Goal: Task Accomplishment & Management: Use online tool/utility

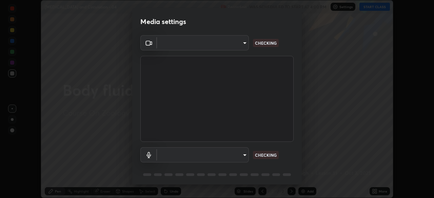
scroll to position [24, 0]
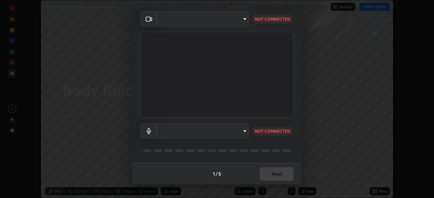
type input "1170694498857cb11788a0b7ae79d5cf1e08a6c331eb8d7031f90166f8fae325"
type input "default"
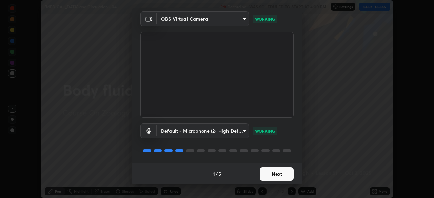
click at [273, 174] on button "Next" at bounding box center [276, 174] width 34 height 14
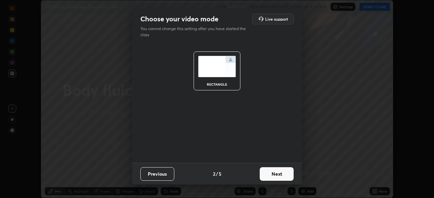
scroll to position [0, 0]
click at [273, 174] on button "Next" at bounding box center [276, 174] width 34 height 14
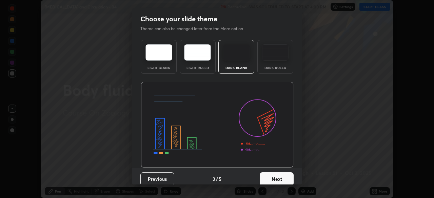
click at [271, 176] on button "Next" at bounding box center [276, 179] width 34 height 14
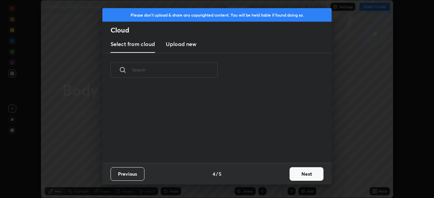
scroll to position [75, 217]
click at [303, 173] on button "Next" at bounding box center [306, 174] width 34 height 14
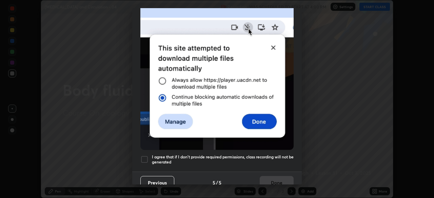
scroll to position [162, 0]
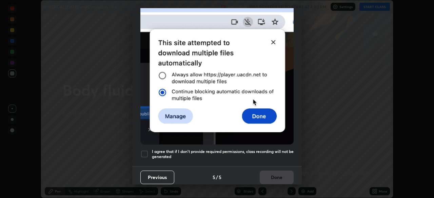
click at [253, 152] on h5 "I agree that if I don't provide required permissions, class recording will not …" at bounding box center [223, 154] width 142 height 11
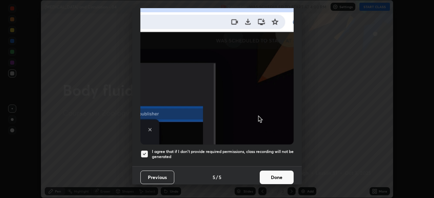
click at [276, 174] on button "Done" at bounding box center [276, 178] width 34 height 14
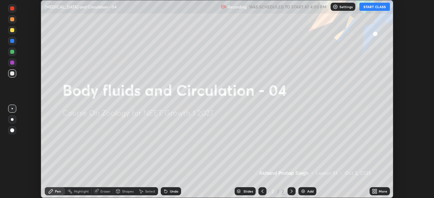
click at [364, 8] on button "START CLASS" at bounding box center [374, 7] width 30 height 8
click at [373, 191] on icon at bounding box center [373, 190] width 2 height 2
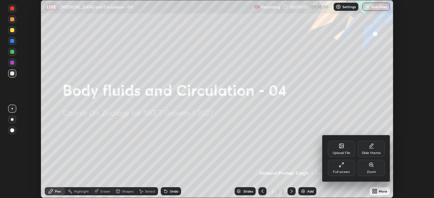
click at [344, 150] on div "Upload File" at bounding box center [341, 149] width 27 height 16
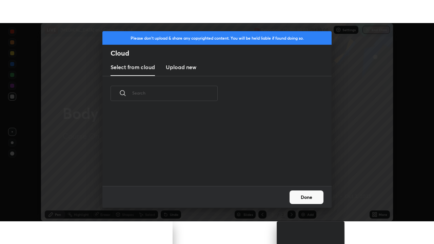
scroll to position [75, 217]
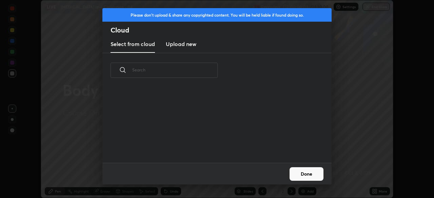
click at [187, 41] on h3 "Upload new" at bounding box center [181, 44] width 30 height 8
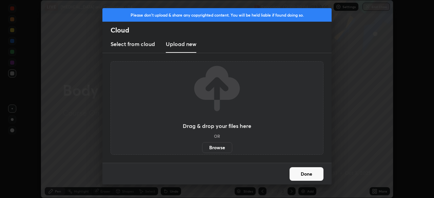
click at [214, 149] on label "Browse" at bounding box center [217, 147] width 30 height 11
click at [202, 149] on input "Browse" at bounding box center [202, 147] width 0 height 11
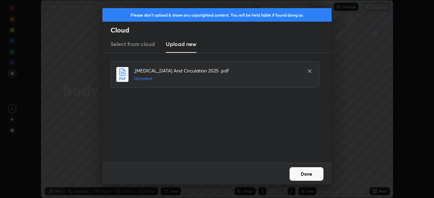
click at [308, 172] on button "Done" at bounding box center [306, 174] width 34 height 14
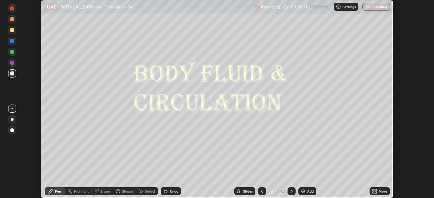
click at [373, 189] on icon at bounding box center [373, 190] width 2 height 2
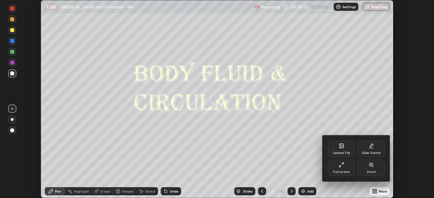
click at [345, 170] on div "Full screen" at bounding box center [341, 171] width 17 height 3
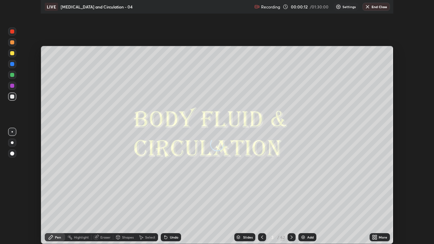
scroll to position [244, 434]
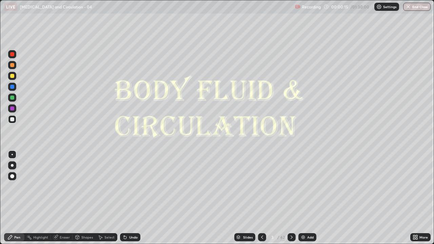
click at [251, 198] on div "Slides" at bounding box center [247, 236] width 9 height 3
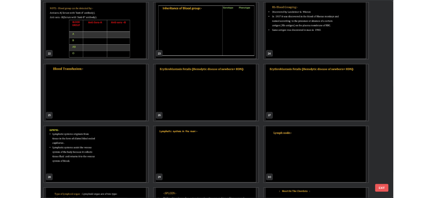
scroll to position [548, 0]
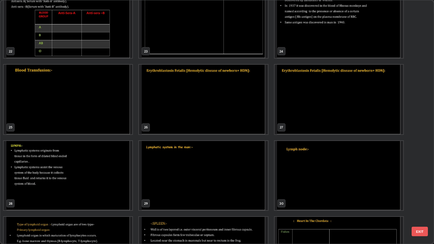
click at [103, 187] on img "grid" at bounding box center [68, 175] width 128 height 69
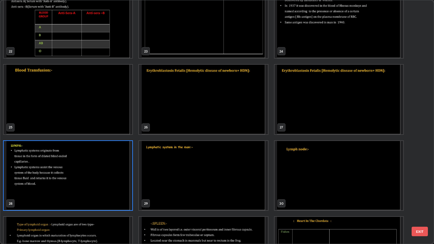
click at [103, 188] on img "grid" at bounding box center [68, 175] width 128 height 69
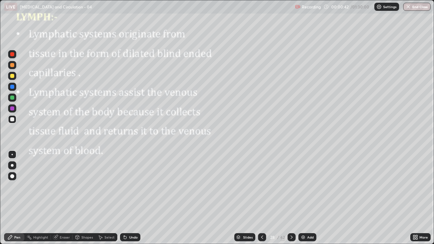
click at [12, 55] on div at bounding box center [12, 54] width 4 height 4
click at [13, 174] on div at bounding box center [12, 176] width 4 height 4
click at [13, 116] on div at bounding box center [12, 119] width 8 height 8
click at [14, 66] on div at bounding box center [12, 65] width 4 height 4
click at [13, 176] on div at bounding box center [12, 176] width 4 height 4
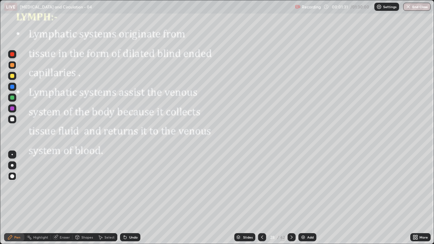
click at [128, 198] on div "Undo" at bounding box center [130, 237] width 20 height 8
click at [85, 198] on div "Shapes" at bounding box center [87, 236] width 12 height 3
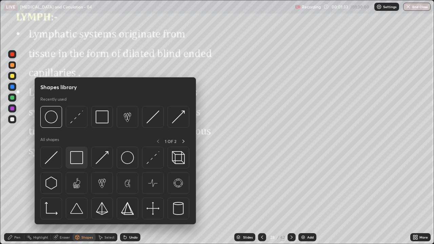
click at [78, 156] on img at bounding box center [76, 157] width 13 height 13
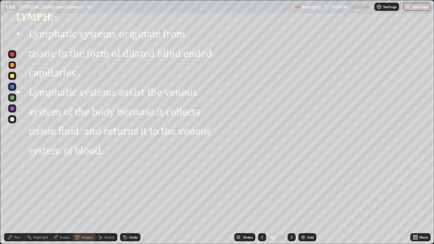
click at [108, 198] on div "Select" at bounding box center [109, 236] width 10 height 3
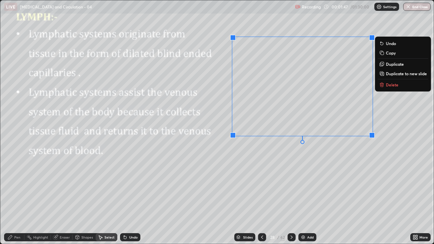
click at [199, 198] on div "0 ° Undo Copy Duplicate Duplicate to new slide Delete" at bounding box center [216, 121] width 433 height 243
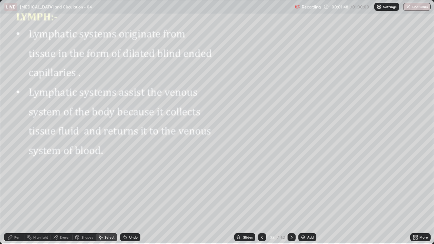
click at [65, 198] on div "Eraser" at bounding box center [62, 237] width 22 height 8
click at [15, 198] on icon at bounding box center [11, 203] width 5 height 5
click at [16, 198] on div "Pen" at bounding box center [14, 237] width 20 height 8
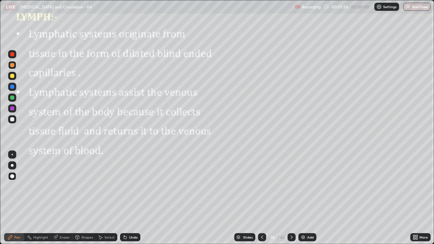
click at [14, 57] on div at bounding box center [12, 54] width 8 height 8
click at [11, 166] on div at bounding box center [12, 165] width 8 height 8
click at [12, 87] on div at bounding box center [12, 87] width 4 height 4
click at [133, 198] on div "Undo" at bounding box center [133, 236] width 8 height 3
click at [66, 198] on div "Eraser" at bounding box center [62, 237] width 22 height 8
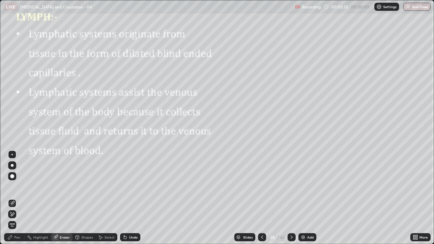
click at [13, 198] on icon at bounding box center [11, 203] width 5 height 5
click at [18, 198] on div "Pen" at bounding box center [17, 236] width 6 height 3
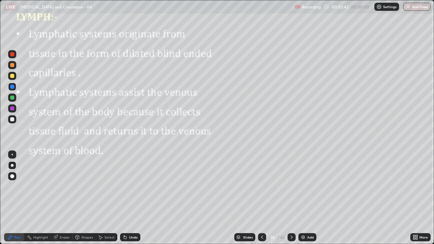
click at [14, 97] on div at bounding box center [12, 98] width 4 height 4
click at [16, 198] on div "Pen" at bounding box center [17, 236] width 6 height 3
click at [13, 154] on div at bounding box center [12, 154] width 1 height 1
click at [13, 109] on div at bounding box center [12, 108] width 4 height 4
click at [16, 174] on div at bounding box center [12, 176] width 8 height 8
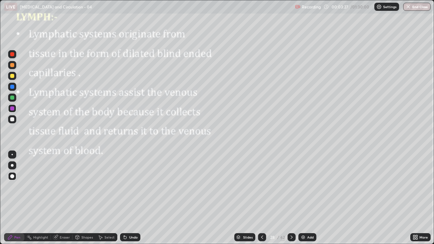
click at [15, 120] on div at bounding box center [12, 119] width 8 height 8
click at [19, 198] on div "Pen" at bounding box center [17, 236] width 6 height 3
click at [12, 154] on div at bounding box center [12, 154] width 1 height 1
click at [13, 120] on div at bounding box center [12, 119] width 4 height 4
click at [14, 99] on div at bounding box center [12, 98] width 4 height 4
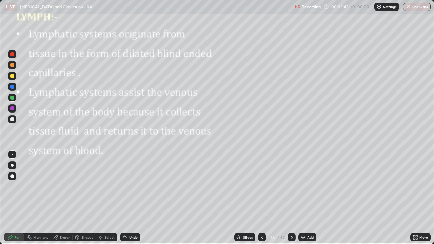
click at [13, 79] on div at bounding box center [12, 76] width 8 height 8
click at [12, 154] on div at bounding box center [12, 154] width 1 height 1
click at [12, 120] on div at bounding box center [12, 119] width 4 height 4
click at [14, 77] on div at bounding box center [12, 76] width 4 height 4
click at [15, 120] on div at bounding box center [12, 119] width 8 height 8
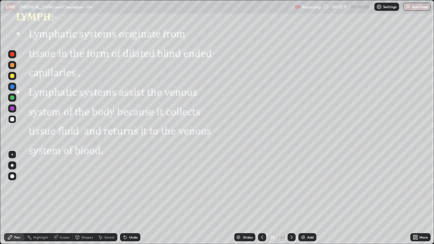
click at [124, 198] on icon at bounding box center [125, 237] width 3 height 3
click at [123, 198] on icon at bounding box center [124, 236] width 5 height 5
click at [63, 198] on div "Eraser" at bounding box center [65, 236] width 10 height 3
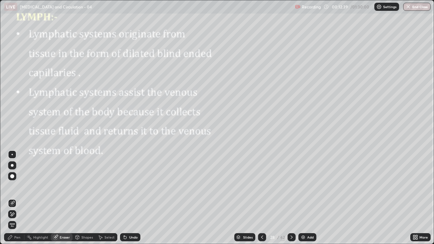
click at [14, 198] on icon at bounding box center [11, 203] width 5 height 5
click at [19, 198] on div "Pen" at bounding box center [17, 236] width 6 height 3
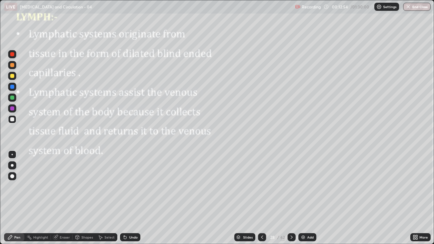
click at [12, 110] on div at bounding box center [12, 108] width 4 height 4
click at [11, 99] on div at bounding box center [12, 98] width 4 height 4
click at [12, 154] on div at bounding box center [12, 154] width 1 height 1
click at [11, 121] on div at bounding box center [12, 119] width 4 height 4
click at [124, 198] on icon at bounding box center [125, 237] width 3 height 3
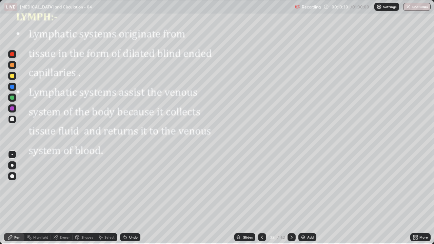
click at [62, 198] on div "Eraser" at bounding box center [65, 236] width 10 height 3
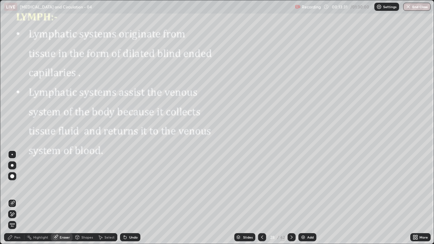
click at [13, 198] on icon at bounding box center [11, 203] width 5 height 5
click at [20, 198] on div "Pen" at bounding box center [17, 236] width 6 height 3
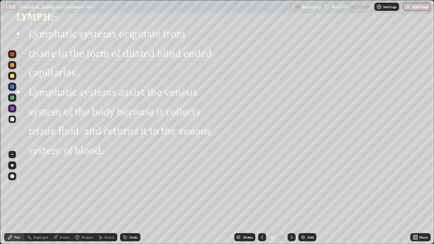
click at [12, 98] on div at bounding box center [12, 98] width 4 height 4
click at [417, 198] on icon at bounding box center [414, 236] width 5 height 5
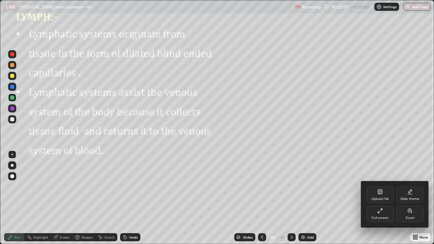
click at [379, 198] on div "Full screen" at bounding box center [379, 214] width 27 height 16
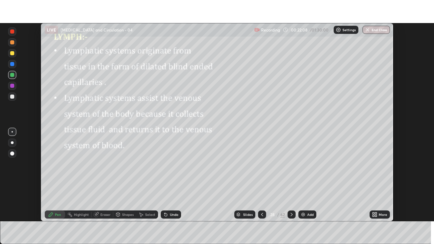
scroll to position [33673, 33438]
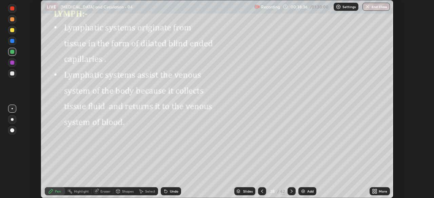
click at [376, 192] on icon at bounding box center [376, 193] width 2 height 2
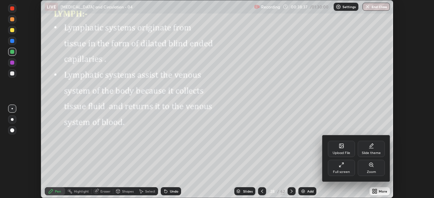
click at [341, 169] on div "Full screen" at bounding box center [341, 168] width 27 height 16
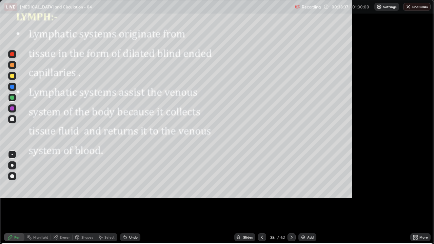
scroll to position [244, 434]
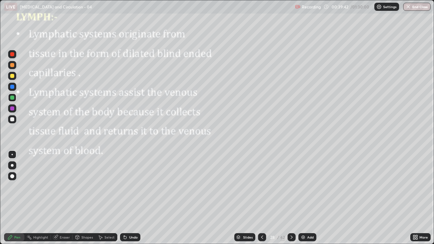
click at [291, 198] on icon at bounding box center [291, 236] width 5 height 5
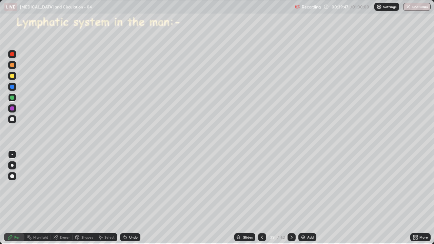
click at [12, 154] on div at bounding box center [12, 154] width 1 height 1
click at [14, 65] on div at bounding box center [12, 65] width 4 height 4
click at [12, 87] on div at bounding box center [12, 87] width 4 height 4
click at [12, 65] on div at bounding box center [12, 65] width 4 height 4
click at [13, 118] on div at bounding box center [12, 119] width 4 height 4
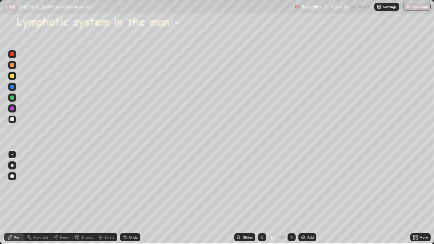
click at [132, 198] on div "Undo" at bounding box center [133, 236] width 8 height 3
click at [133, 198] on div "Undo" at bounding box center [133, 236] width 8 height 3
click at [14, 110] on div at bounding box center [12, 108] width 8 height 8
click at [13, 119] on div at bounding box center [12, 119] width 4 height 4
click at [125, 198] on icon at bounding box center [125, 237] width 3 height 3
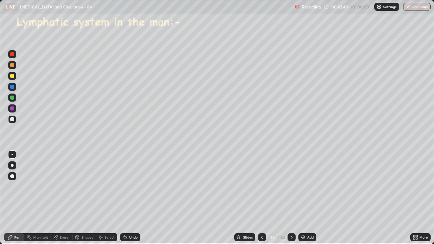
click at [124, 198] on icon at bounding box center [124, 235] width 1 height 1
click at [291, 198] on icon at bounding box center [291, 236] width 5 height 5
click at [261, 198] on icon at bounding box center [261, 236] width 5 height 5
click at [291, 198] on icon at bounding box center [291, 236] width 5 height 5
click at [14, 176] on div at bounding box center [12, 176] width 4 height 4
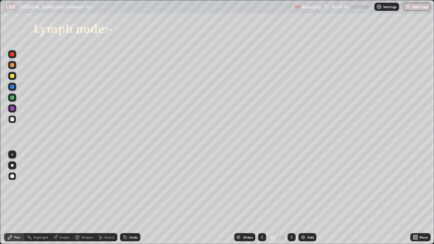
click at [15, 65] on div at bounding box center [12, 65] width 8 height 8
click at [15, 96] on div at bounding box center [12, 97] width 8 height 8
click at [12, 165] on div at bounding box center [12, 165] width 3 height 3
click at [14, 57] on div at bounding box center [12, 54] width 8 height 8
click at [12, 154] on div at bounding box center [12, 154] width 1 height 1
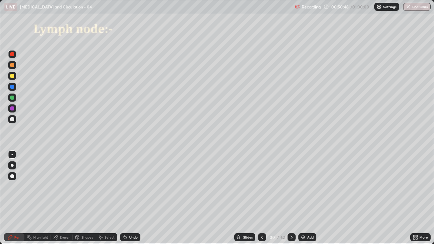
click at [16, 86] on div at bounding box center [12, 87] width 8 height 8
click at [127, 198] on div "Undo" at bounding box center [130, 237] width 20 height 8
click at [13, 119] on div at bounding box center [12, 119] width 4 height 4
click at [127, 198] on div "Undo" at bounding box center [130, 237] width 20 height 8
click at [132, 198] on div "Undo" at bounding box center [130, 237] width 20 height 8
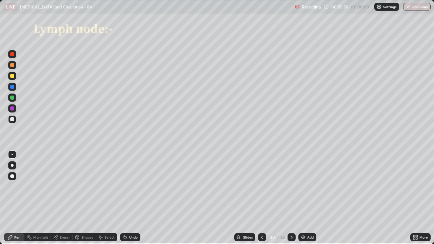
click at [132, 198] on div "Undo" at bounding box center [130, 237] width 20 height 8
click at [64, 198] on div "Eraser" at bounding box center [65, 236] width 10 height 3
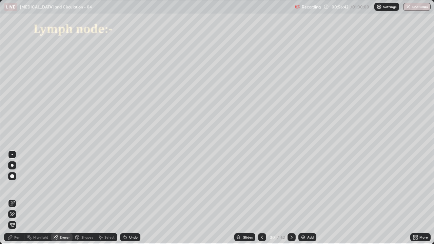
click at [15, 198] on div at bounding box center [12, 214] width 8 height 8
click at [18, 198] on div "Pen" at bounding box center [17, 236] width 6 height 3
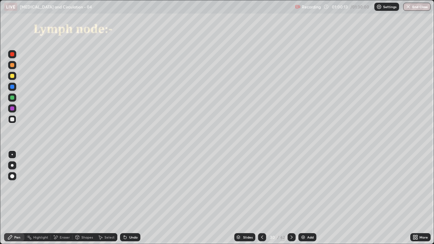
click at [290, 198] on icon at bounding box center [291, 236] width 5 height 5
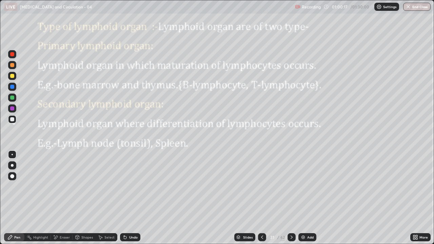
click at [290, 198] on icon at bounding box center [291, 236] width 5 height 5
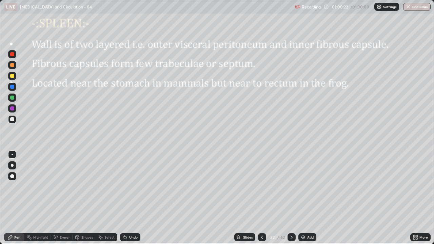
click at [12, 109] on div at bounding box center [12, 108] width 4 height 4
click at [13, 98] on div at bounding box center [12, 98] width 4 height 4
click at [14, 120] on div at bounding box center [12, 119] width 4 height 4
click at [12, 76] on div at bounding box center [12, 76] width 4 height 4
click at [290, 198] on icon at bounding box center [291, 236] width 5 height 5
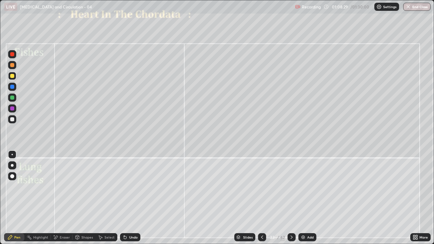
click at [13, 177] on div at bounding box center [12, 176] width 4 height 4
click at [13, 56] on div at bounding box center [12, 54] width 4 height 4
click at [13, 97] on div at bounding box center [12, 98] width 4 height 4
click at [12, 165] on div at bounding box center [12, 165] width 3 height 3
click at [15, 119] on div at bounding box center [12, 119] width 8 height 8
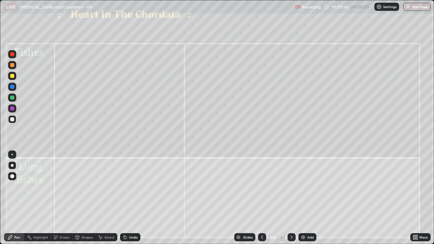
click at [12, 154] on div at bounding box center [12, 154] width 1 height 1
click at [15, 175] on div at bounding box center [12, 176] width 8 height 8
click at [15, 88] on div at bounding box center [12, 87] width 8 height 8
click at [12, 55] on div at bounding box center [12, 54] width 4 height 4
click at [15, 109] on div at bounding box center [12, 108] width 8 height 8
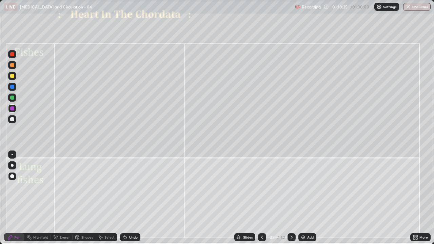
click at [15, 120] on div at bounding box center [12, 119] width 8 height 8
click at [12, 154] on div at bounding box center [12, 154] width 1 height 1
click at [12, 88] on div at bounding box center [12, 87] width 4 height 4
click at [13, 119] on div at bounding box center [12, 119] width 4 height 4
click at [14, 99] on div at bounding box center [12, 98] width 4 height 4
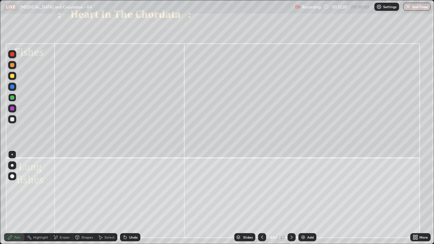
click at [13, 119] on div at bounding box center [12, 119] width 4 height 4
click at [418, 8] on button "End Class" at bounding box center [416, 7] width 27 height 8
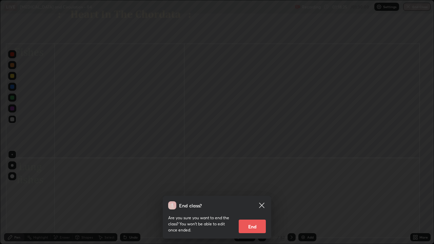
click at [254, 198] on button "End" at bounding box center [251, 226] width 27 height 14
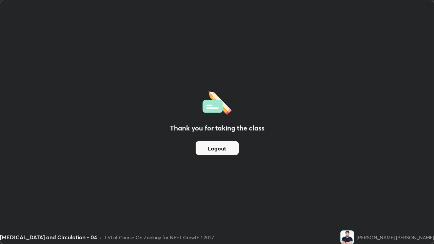
click at [227, 149] on button "Logout" at bounding box center [216, 148] width 43 height 14
